Goal: Book appointment/travel/reservation

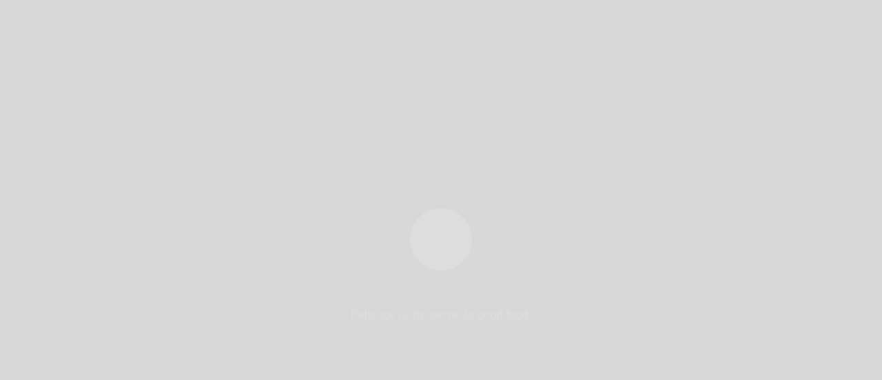
select select "pt"
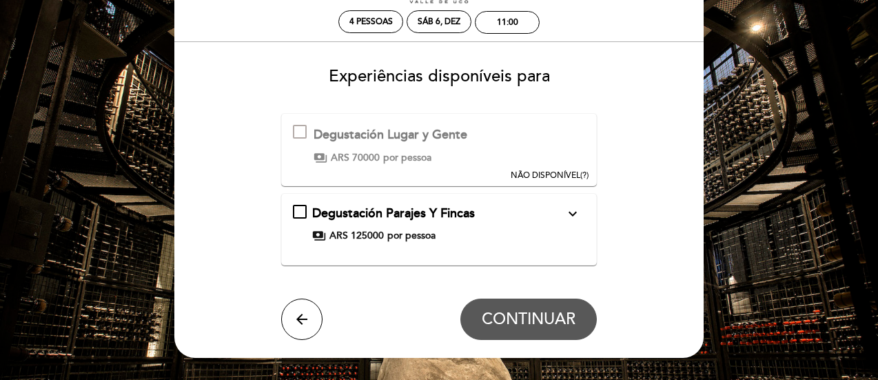
scroll to position [85, 0]
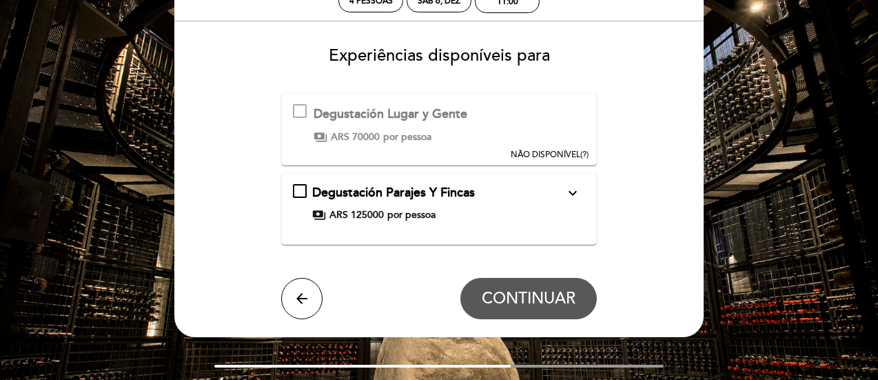
click at [584, 205] on div "Degustación Parajes Y Fincas expand_more Os nossos vinhos locais provêm de seto…" at bounding box center [439, 203] width 293 height 39
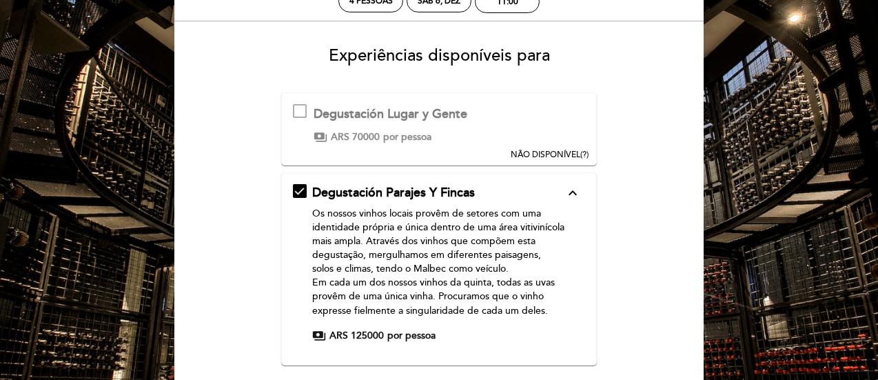
click at [575, 199] on icon "expand_less" at bounding box center [573, 193] width 17 height 17
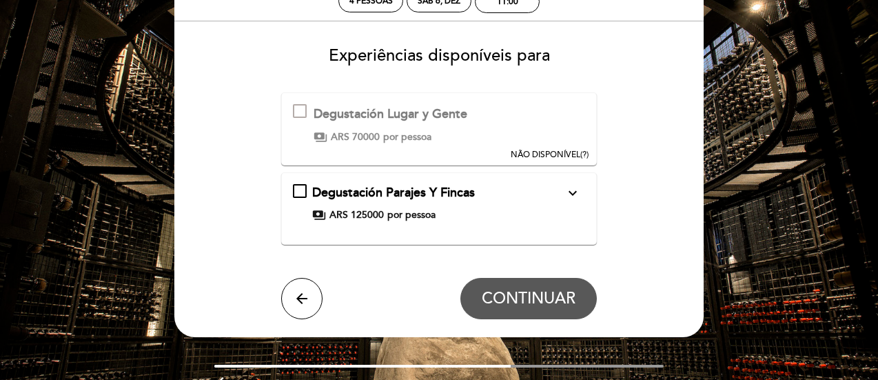
click at [361, 112] on div "Degustación Lugar y Gente" at bounding box center [391, 114] width 154 height 18
click at [298, 108] on div at bounding box center [300, 111] width 14 height 14
click at [299, 197] on div "Degustación Parajes Y Fincas expand_more Os nossos vinhos locais provêm de seto…" at bounding box center [439, 203] width 293 height 39
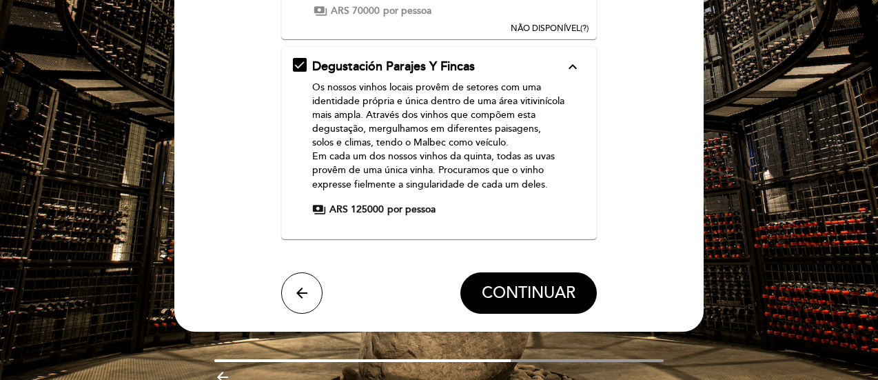
scroll to position [223, 0]
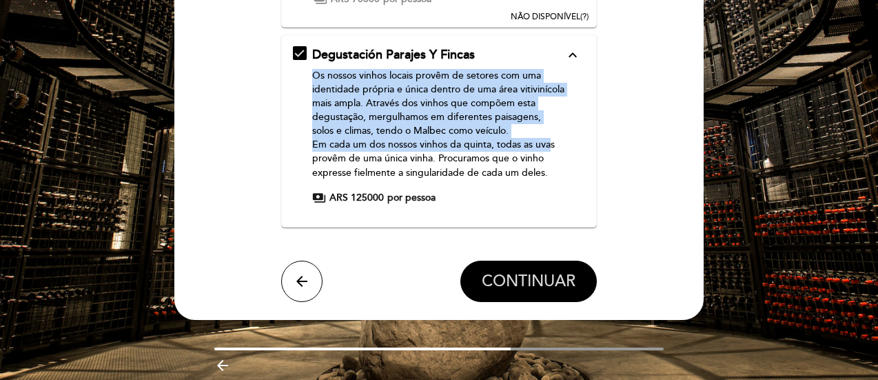
drag, startPoint x: 309, startPoint y: 74, endPoint x: 542, endPoint y: 213, distance: 271.5
click at [552, 153] on div "Degustación Parajes Y Fincas expand_less Os nossos vinhos locais provêm de seto…" at bounding box center [439, 125] width 293 height 159
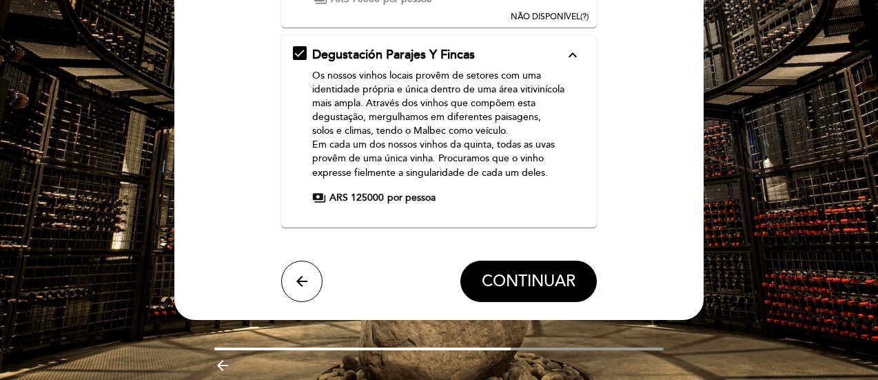
scroll to position [154, 0]
